Goal: Navigation & Orientation: Find specific page/section

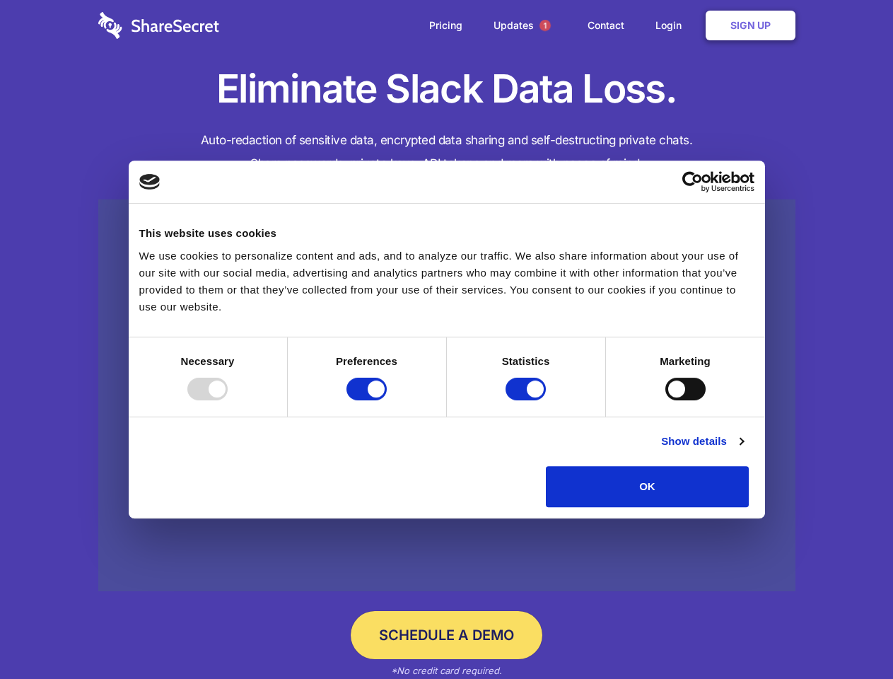
click at [228, 400] on div at bounding box center [207, 389] width 40 height 23
click at [387, 400] on input "Preferences" at bounding box center [367, 389] width 40 height 23
checkbox input "false"
click at [528, 400] on input "Statistics" at bounding box center [526, 389] width 40 height 23
checkbox input "false"
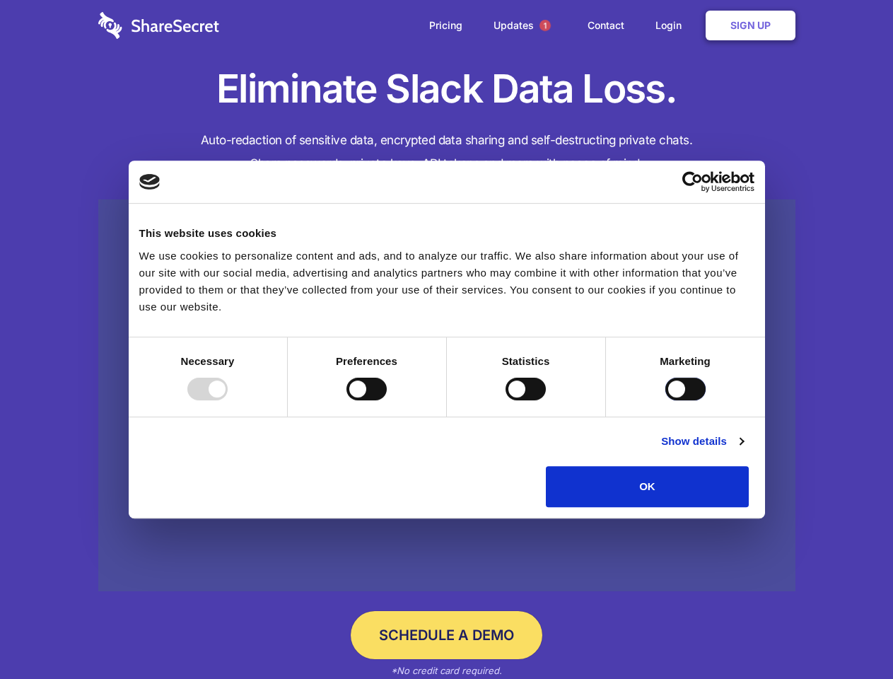
click at [666, 400] on input "Marketing" at bounding box center [686, 389] width 40 height 23
checkbox input "true"
click at [743, 450] on link "Show details" at bounding box center [702, 441] width 82 height 17
click at [0, 0] on li "Necessary 7 Necessary cookies help make a website usable by enabling basic func…" at bounding box center [0, 0] width 0 height 0
click at [545, 25] on span "1" at bounding box center [545, 25] width 11 height 11
